Goal: Task Accomplishment & Management: Manage account settings

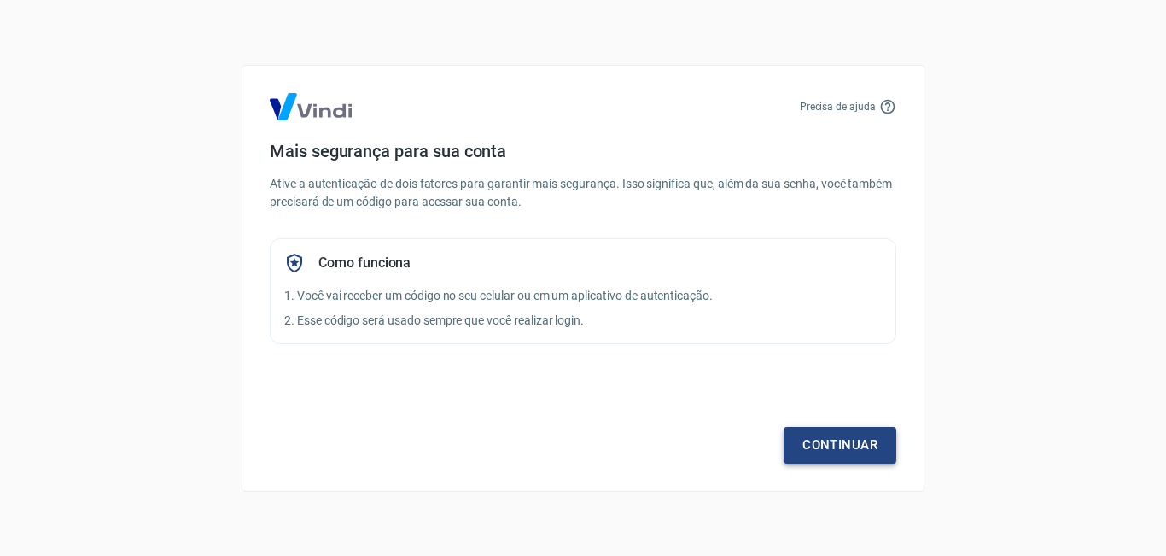
click at [831, 446] on link "Continuar" at bounding box center [840, 445] width 113 height 36
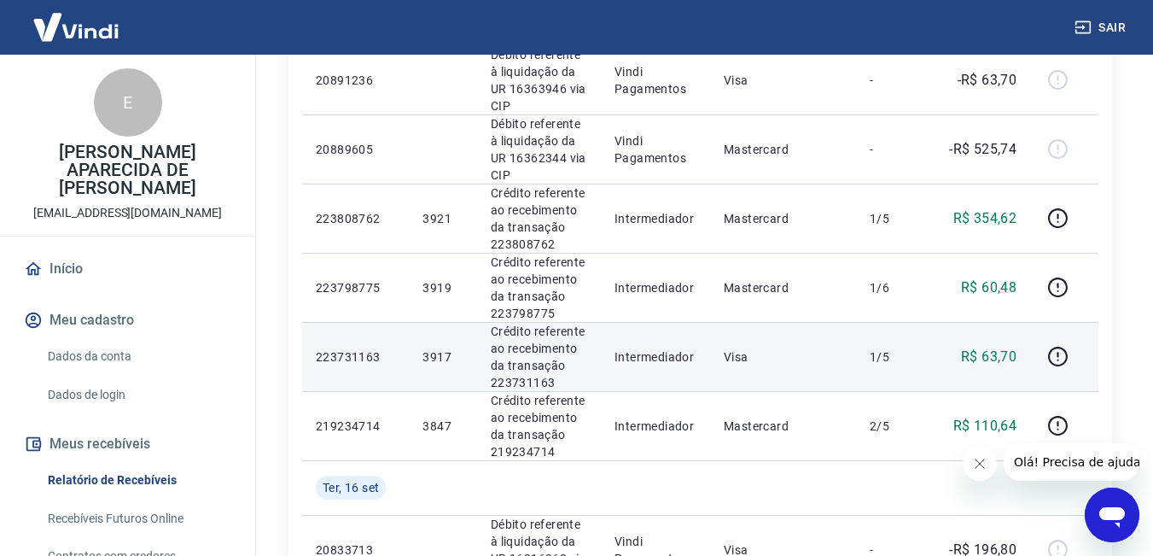
scroll to position [1451, 0]
